Goal: Find specific page/section: Find specific page/section

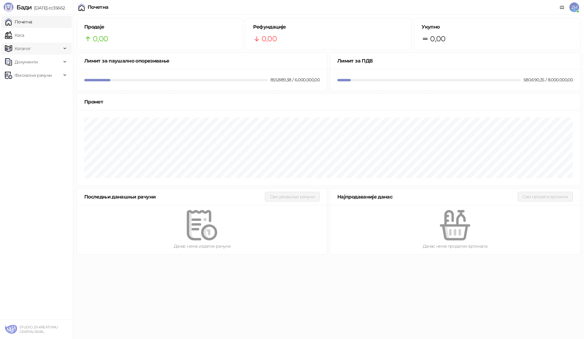
click at [27, 47] on span "Каталог" at bounding box center [23, 49] width 16 height 12
click at [24, 36] on link "Каса" at bounding box center [14, 35] width 19 height 12
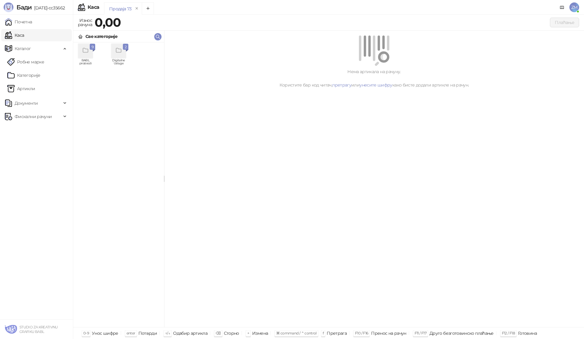
click at [82, 51] on icon "grid" at bounding box center [85, 50] width 7 height 7
